Goal: Navigation & Orientation: Go to known website

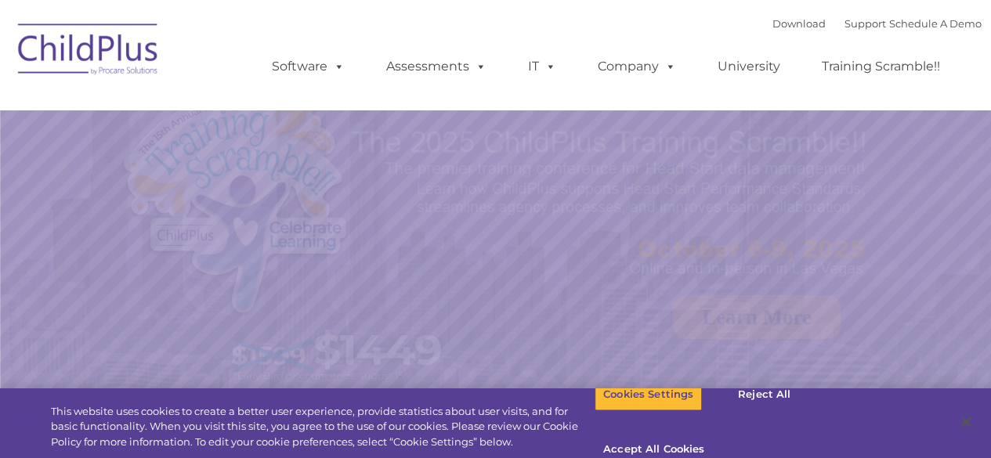
select select "MEDIUM"
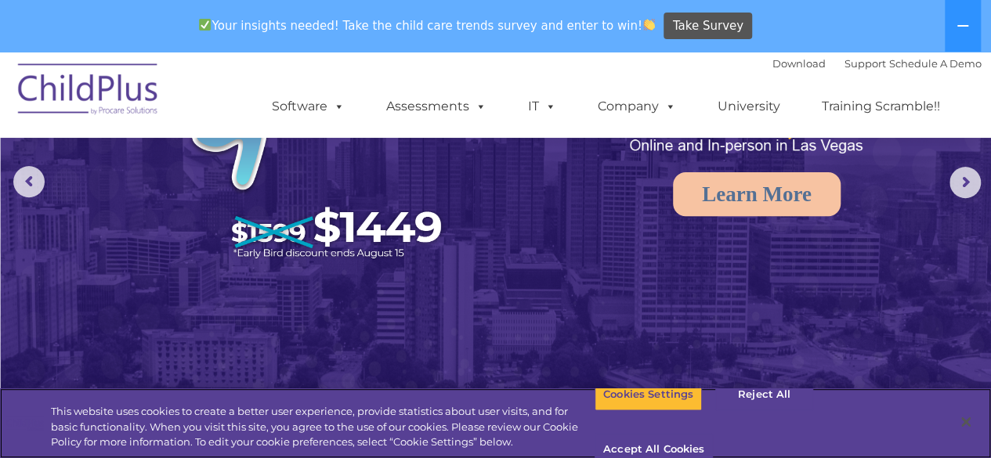
scroll to position [179, 0]
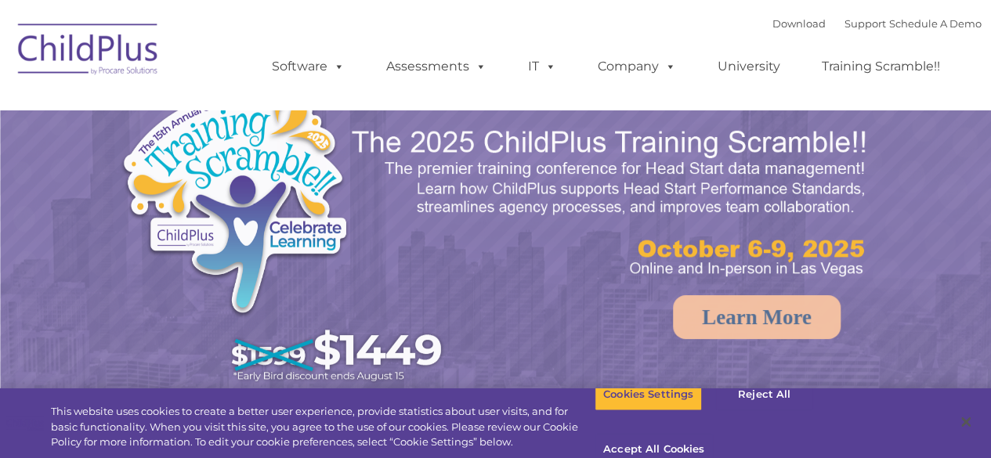
select select "MEDIUM"
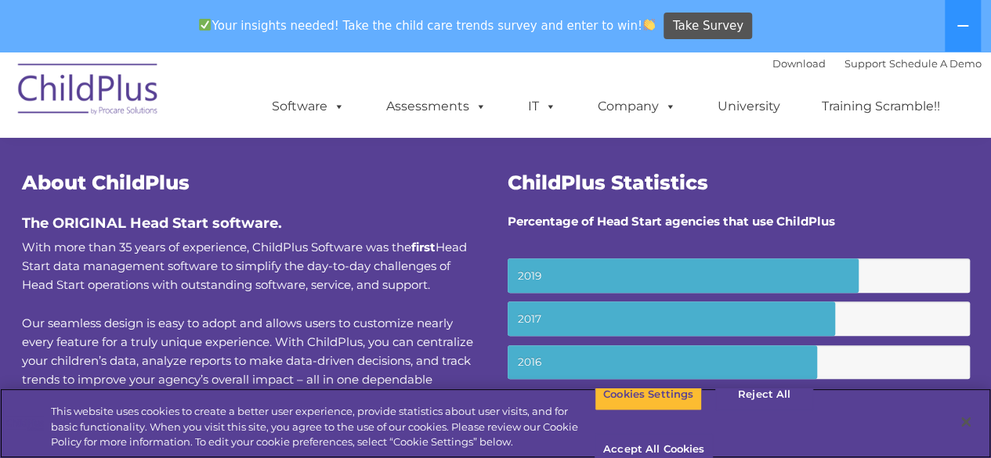
scroll to position [524, 0]
